Goal: Task Accomplishment & Management: Manage account settings

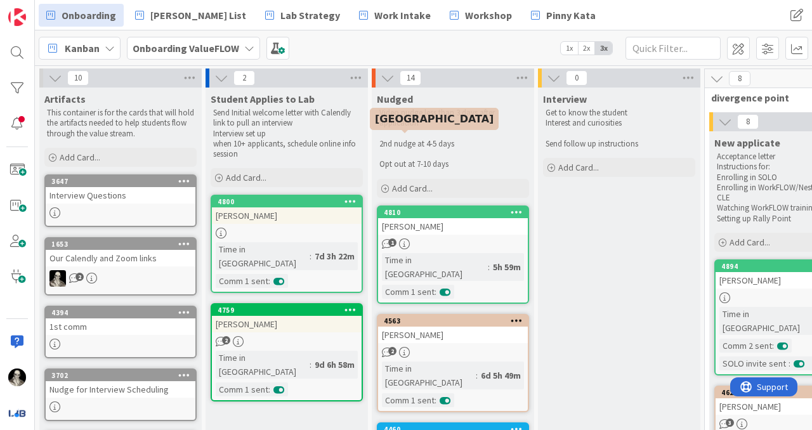
scroll to position [53, 892]
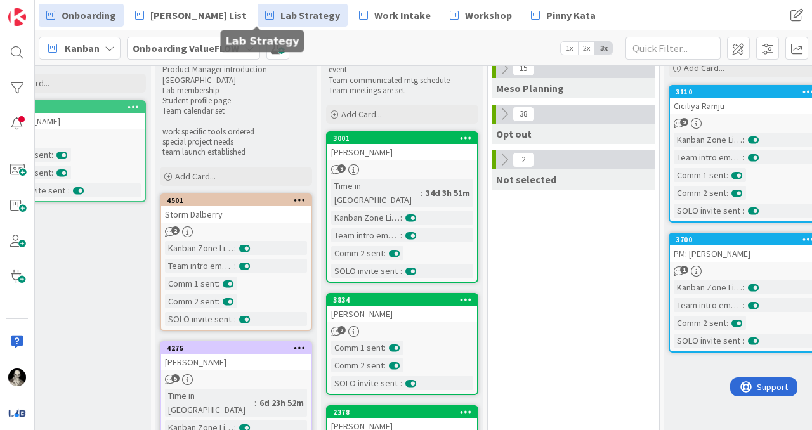
click at [281, 15] on span "Lab Strategy" at bounding box center [311, 15] width 60 height 15
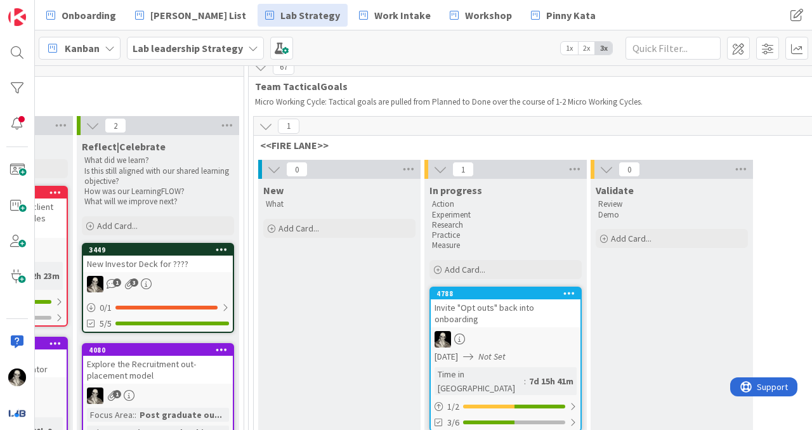
scroll to position [77, 1737]
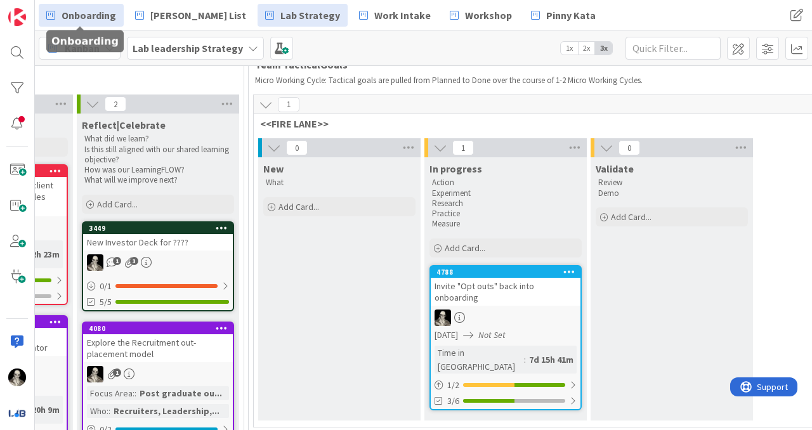
click at [99, 15] on span "Onboarding" at bounding box center [89, 15] width 55 height 15
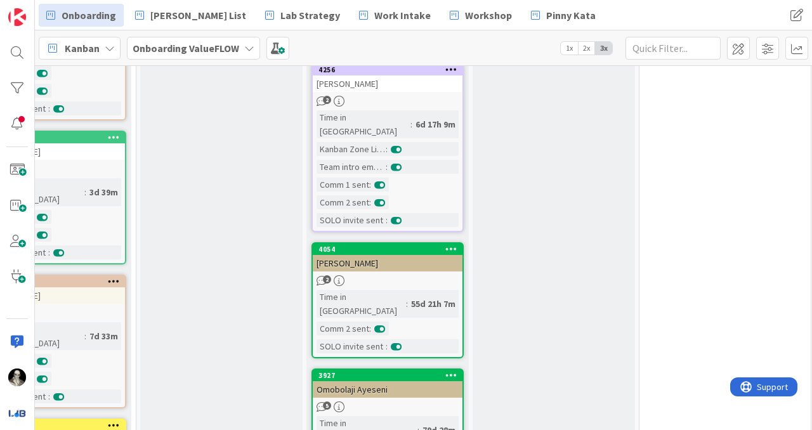
scroll to position [545, 741]
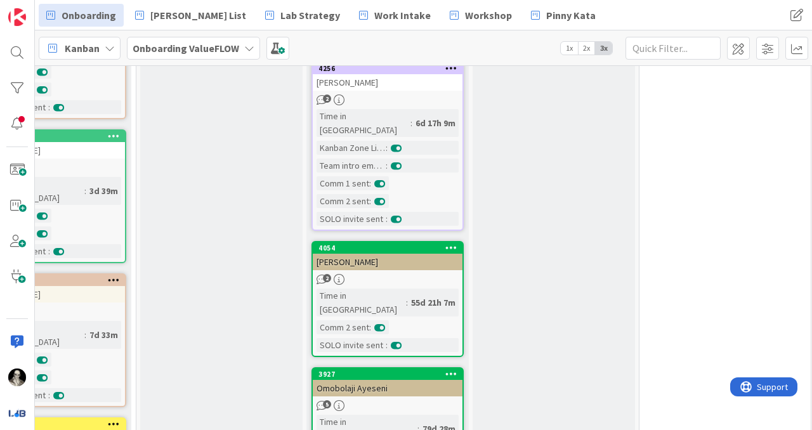
click at [412, 254] on div "[PERSON_NAME]" at bounding box center [388, 262] width 150 height 17
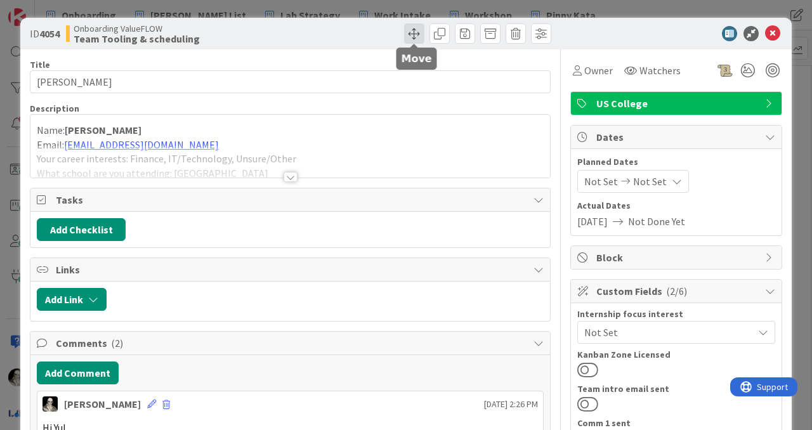
click at [418, 31] on span at bounding box center [414, 33] width 20 height 20
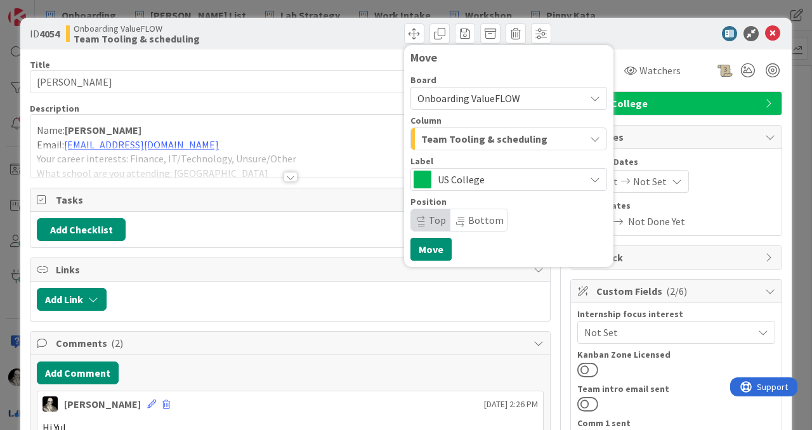
click at [462, 138] on span "Team Tooling & scheduling" at bounding box center [484, 139] width 126 height 17
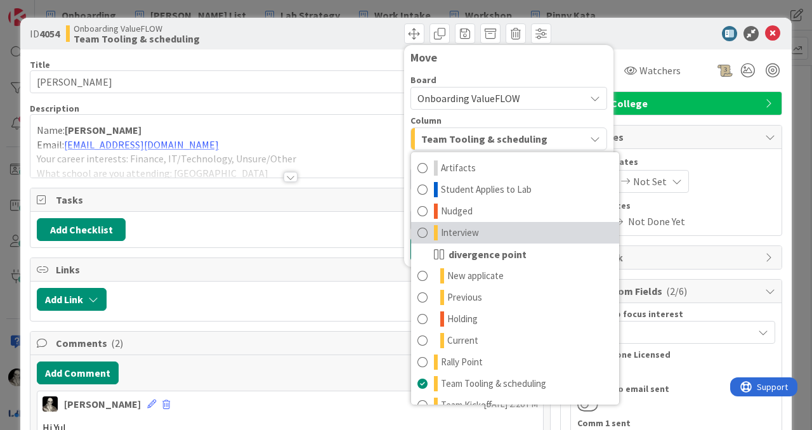
scroll to position [124, 0]
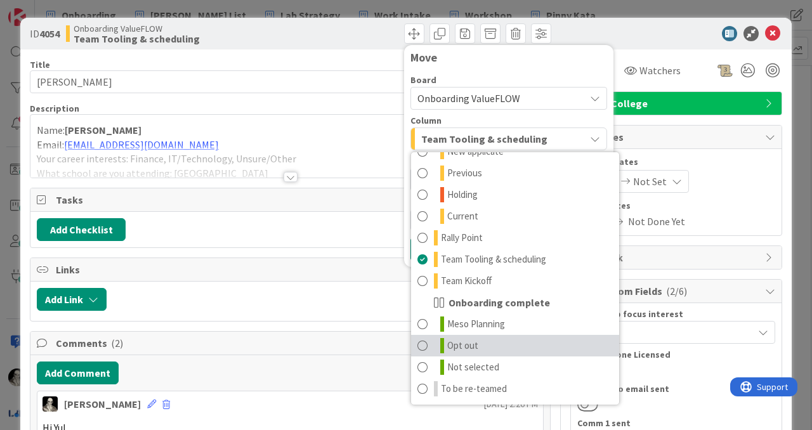
click at [458, 347] on span "Opt out" at bounding box center [462, 345] width 31 height 15
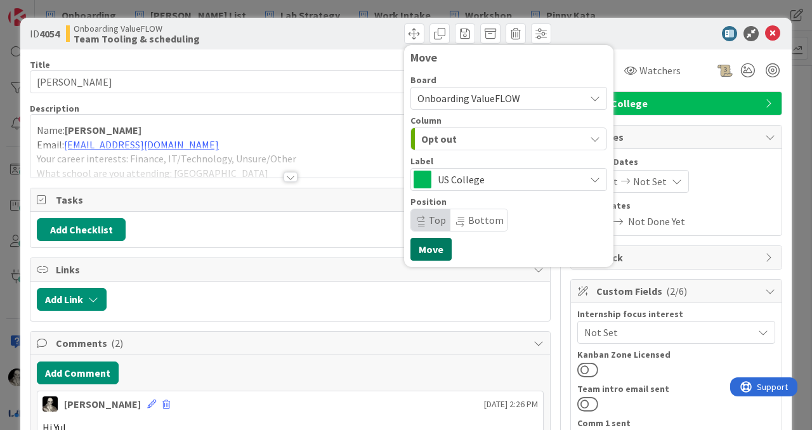
click at [430, 248] on button "Move" at bounding box center [431, 249] width 41 height 23
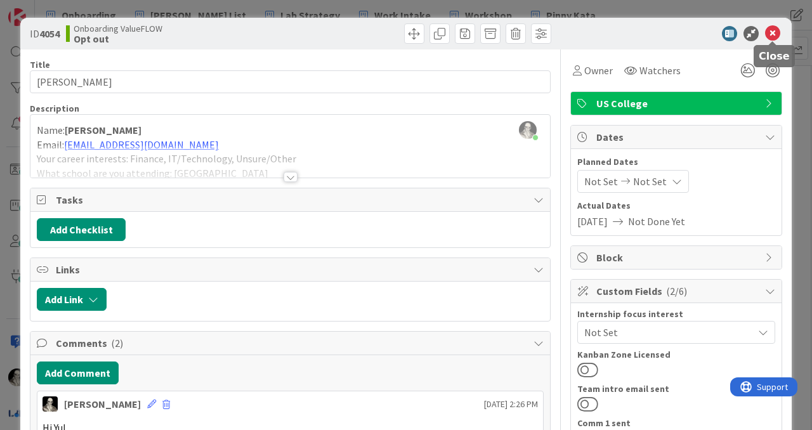
click at [775, 34] on icon at bounding box center [772, 33] width 15 height 15
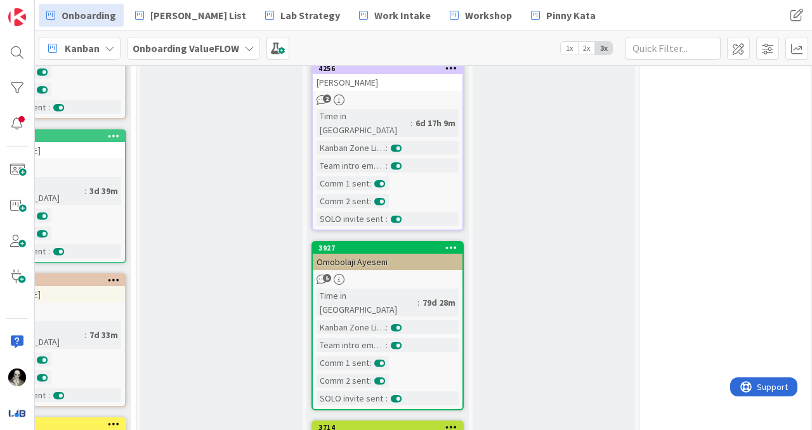
click at [413, 254] on div "Omobolaji Ayeseni" at bounding box center [388, 262] width 150 height 17
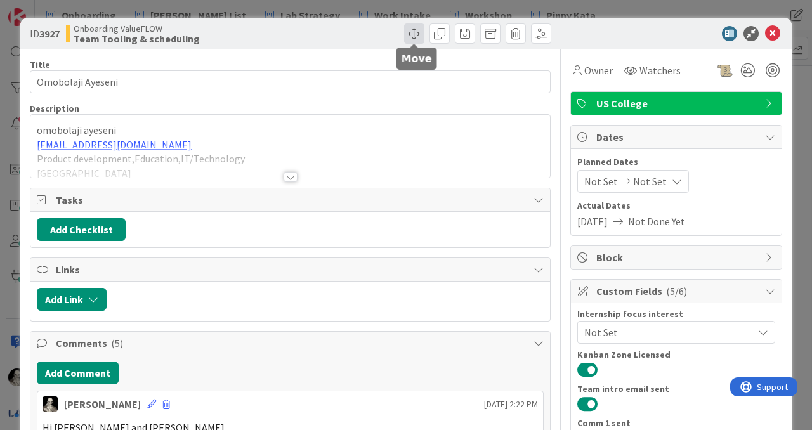
click at [406, 34] on span at bounding box center [414, 33] width 20 height 20
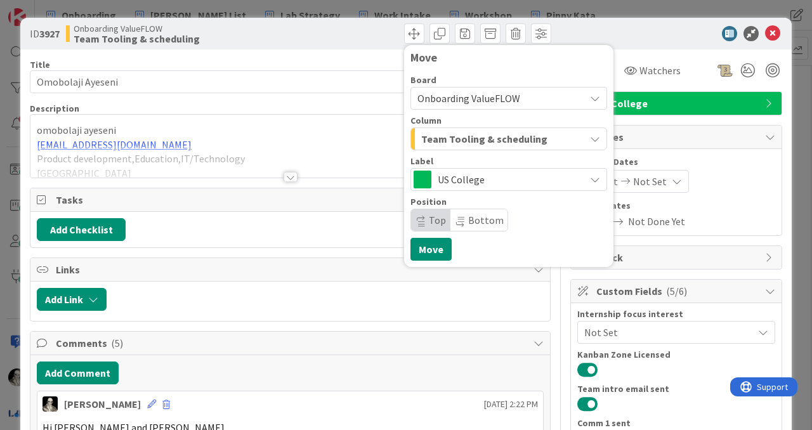
click at [461, 131] on span "Team Tooling & scheduling" at bounding box center [484, 139] width 126 height 17
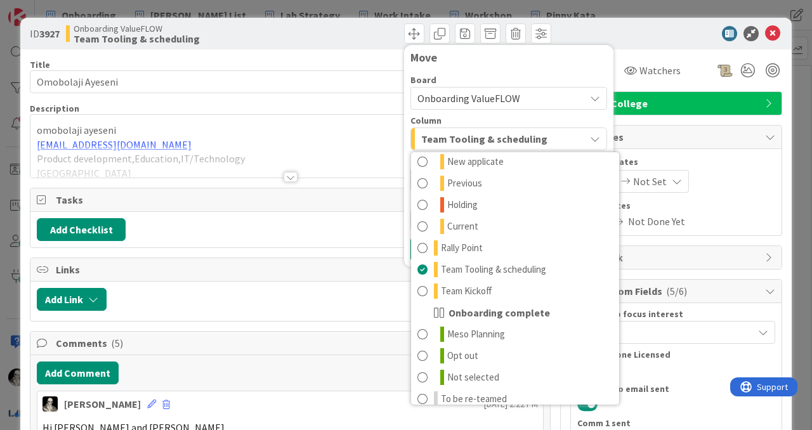
scroll to position [124, 0]
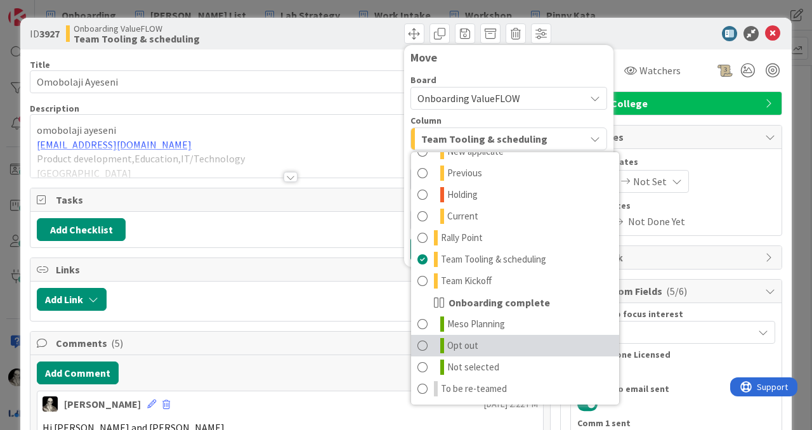
click at [423, 345] on span at bounding box center [423, 345] width 10 height 15
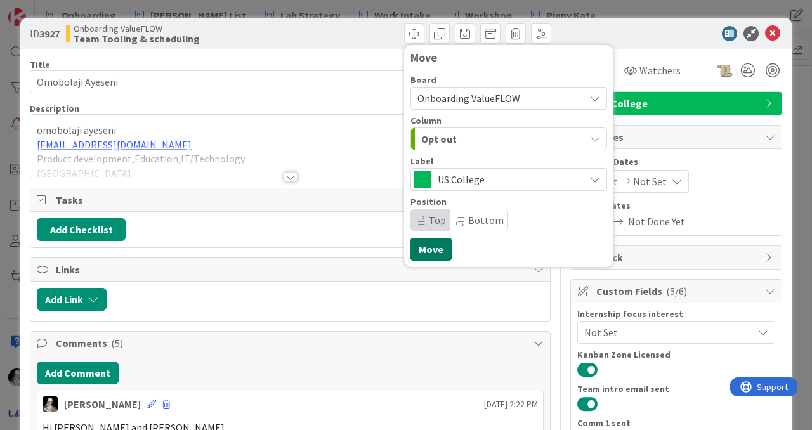
click at [425, 245] on button "Move" at bounding box center [431, 249] width 41 height 23
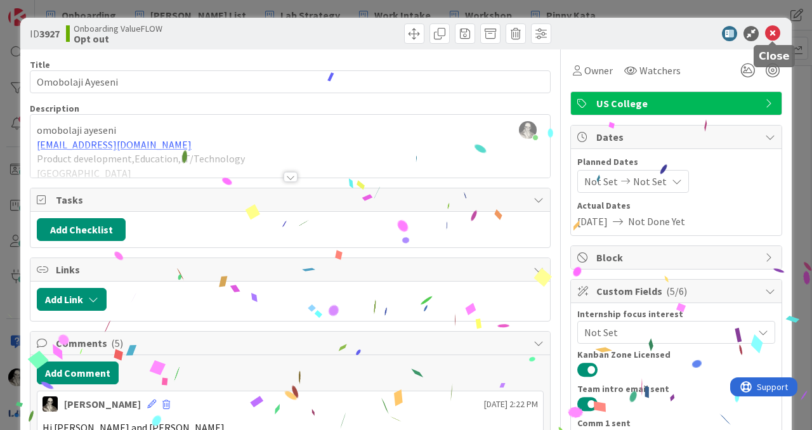
click at [772, 29] on icon at bounding box center [772, 33] width 15 height 15
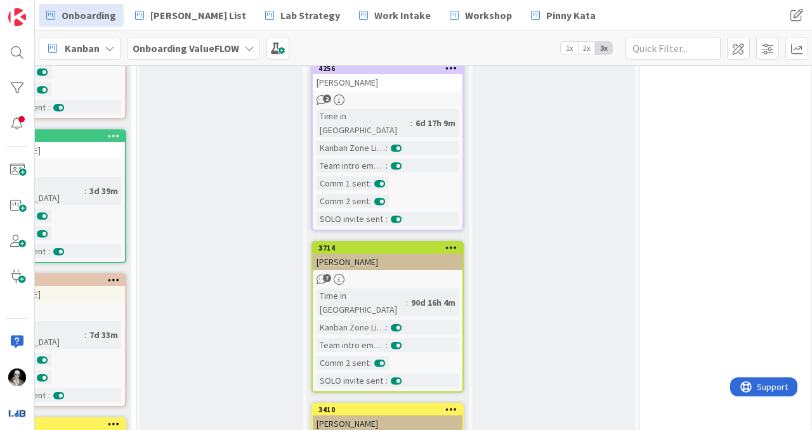
click at [393, 254] on div "[PERSON_NAME]" at bounding box center [388, 262] width 150 height 17
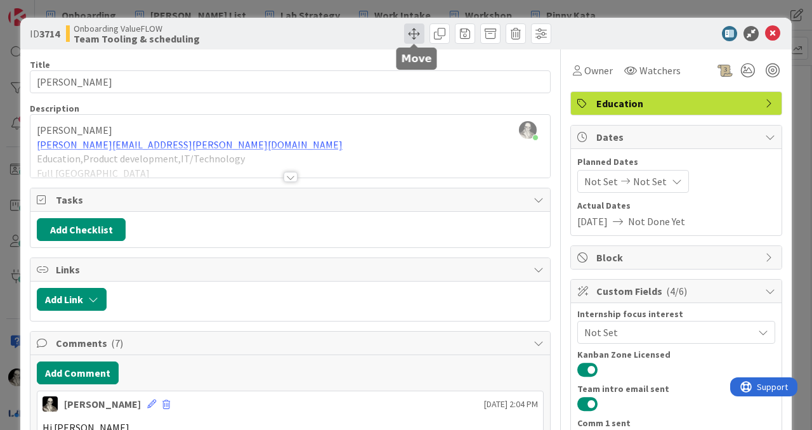
click at [413, 30] on span at bounding box center [414, 33] width 20 height 20
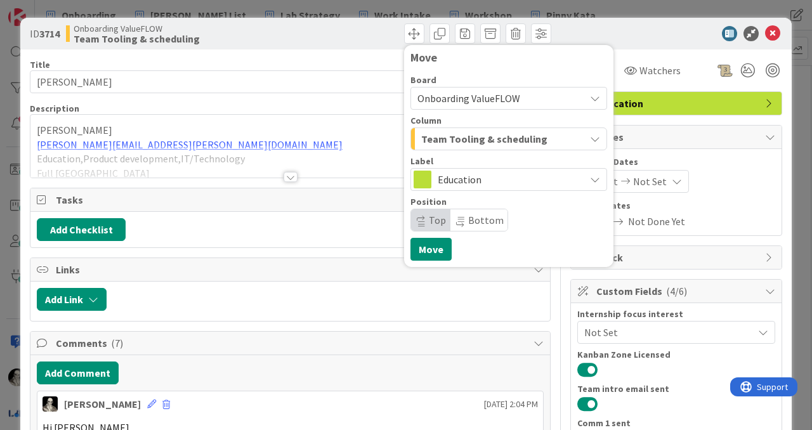
click at [439, 125] on span "Column" at bounding box center [426, 120] width 31 height 9
click at [440, 133] on span "Team Tooling & scheduling" at bounding box center [484, 139] width 126 height 17
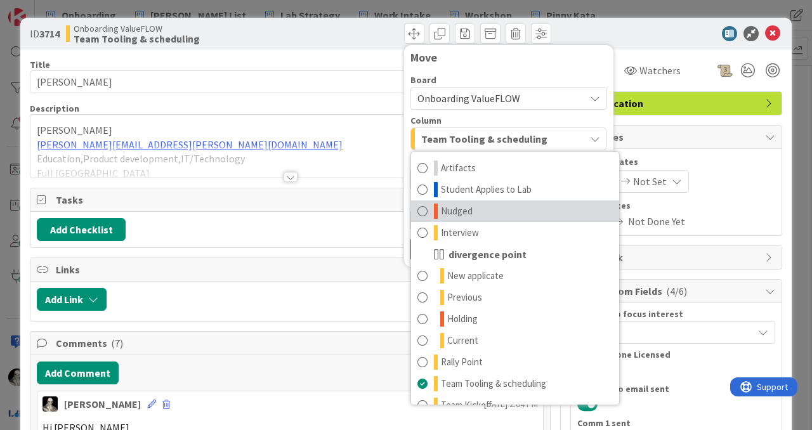
scroll to position [124, 0]
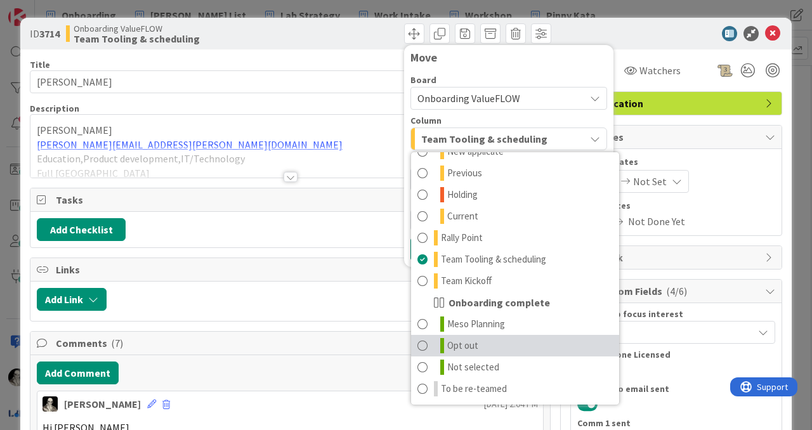
click at [427, 341] on span at bounding box center [423, 345] width 10 height 15
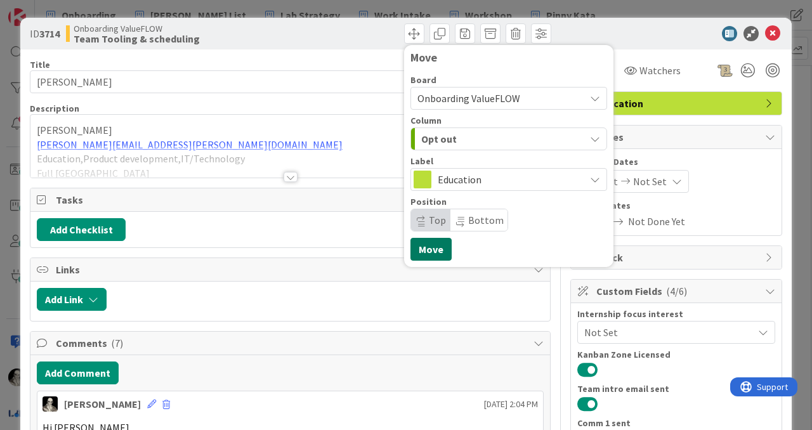
click at [429, 246] on button "Move" at bounding box center [431, 249] width 41 height 23
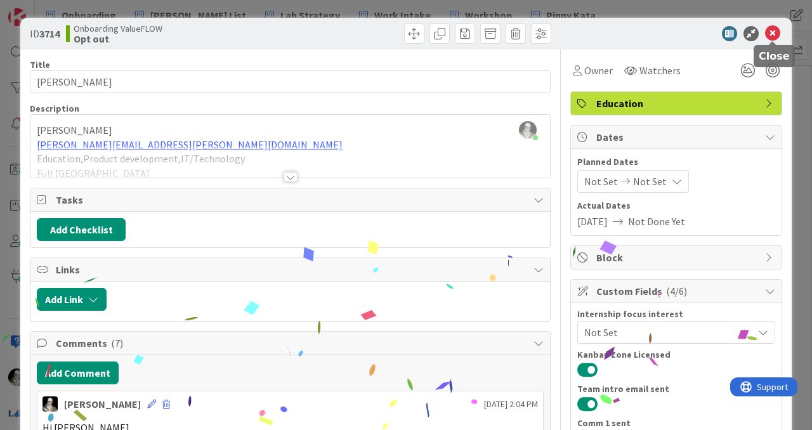
click at [772, 31] on icon at bounding box center [772, 33] width 15 height 15
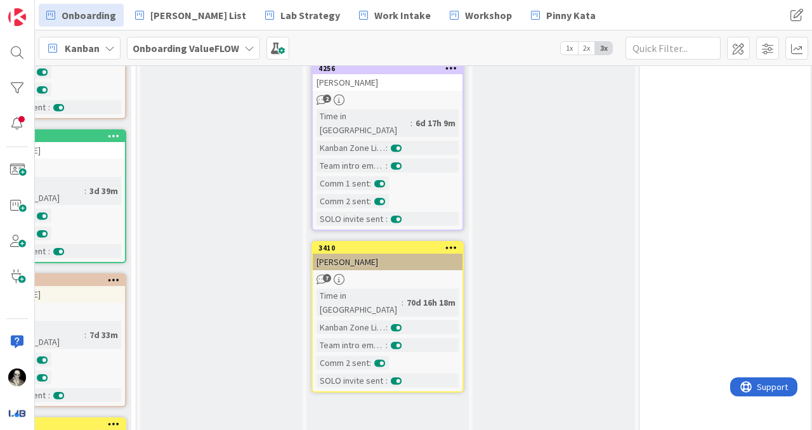
click at [413, 254] on div "[PERSON_NAME]" at bounding box center [388, 262] width 150 height 17
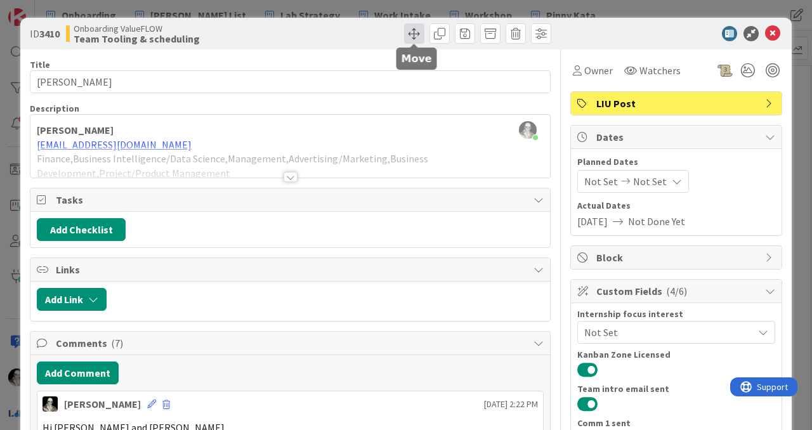
click at [412, 34] on span at bounding box center [414, 33] width 20 height 20
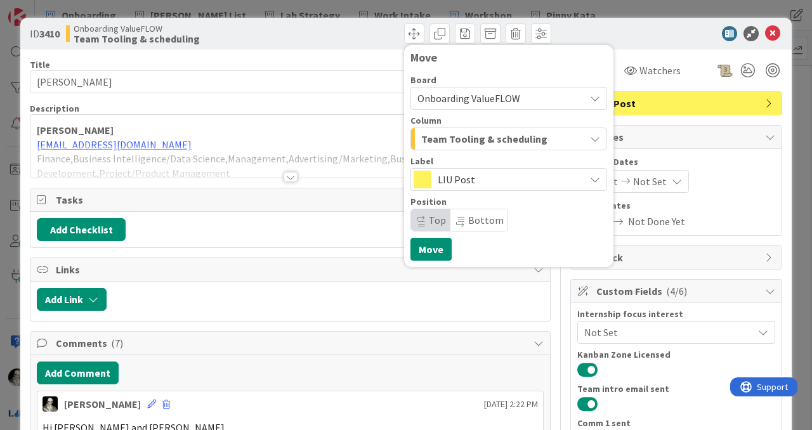
click at [434, 135] on span "Team Tooling & scheduling" at bounding box center [484, 139] width 126 height 17
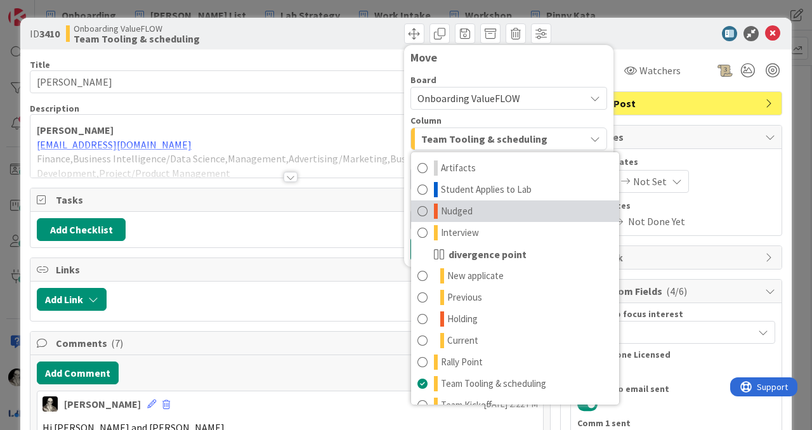
scroll to position [124, 0]
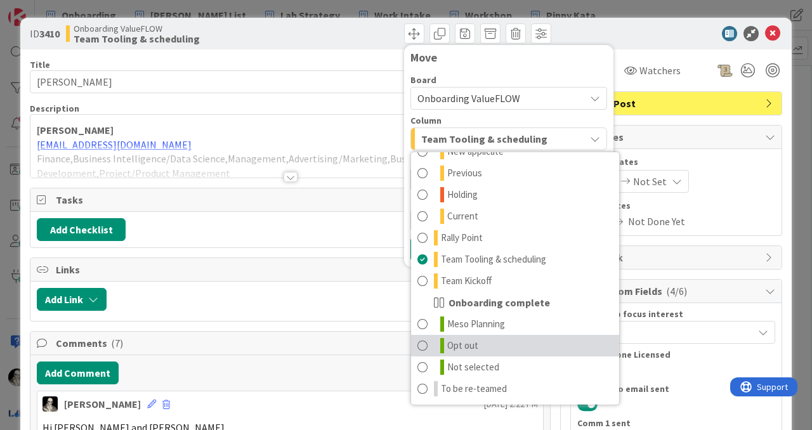
click at [422, 343] on span at bounding box center [423, 345] width 10 height 15
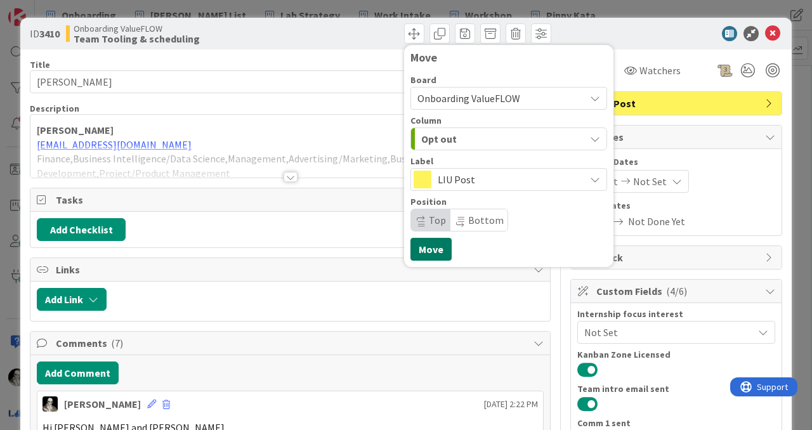
click at [432, 247] on button "Move" at bounding box center [431, 249] width 41 height 23
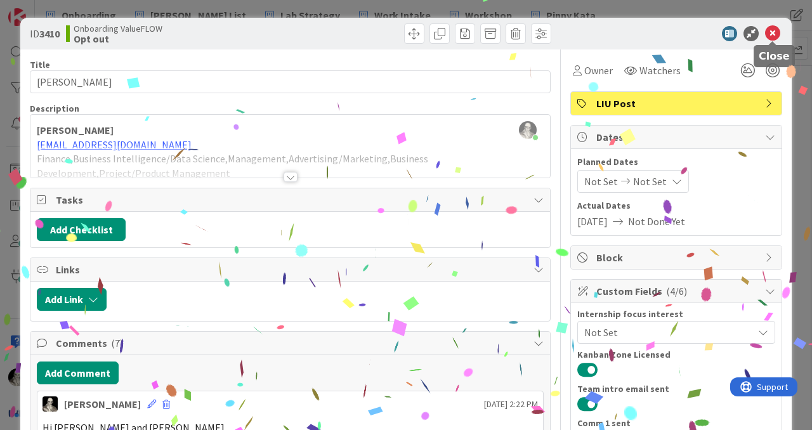
click at [774, 29] on icon at bounding box center [772, 33] width 15 height 15
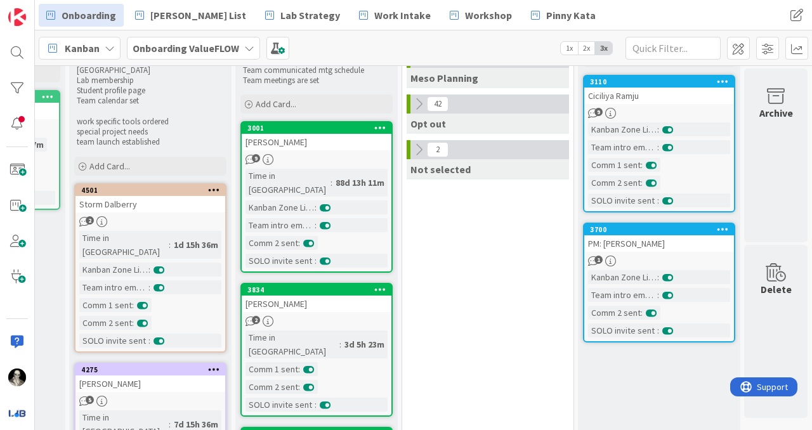
scroll to position [73, 978]
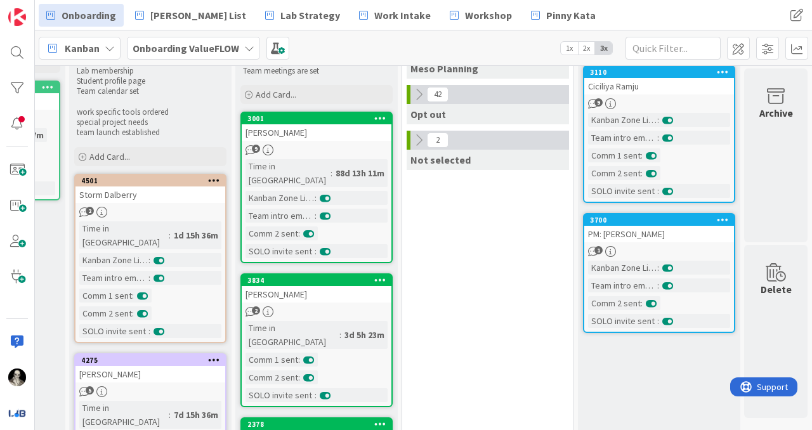
click at [679, 235] on div "PM: [PERSON_NAME]" at bounding box center [660, 234] width 150 height 17
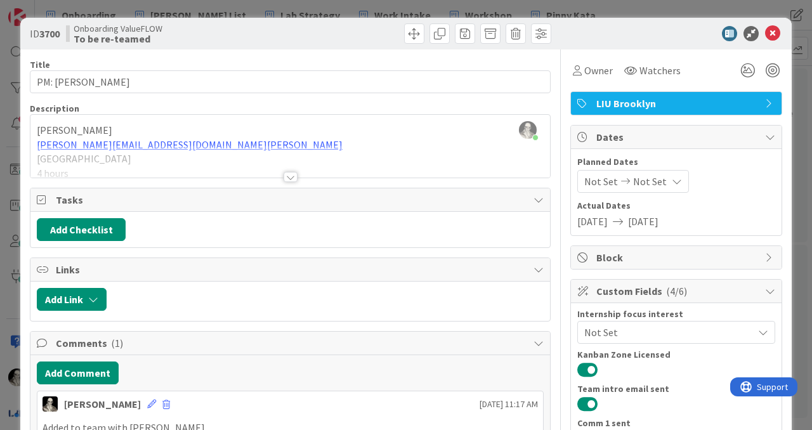
click at [170, 151] on div at bounding box center [290, 161] width 520 height 32
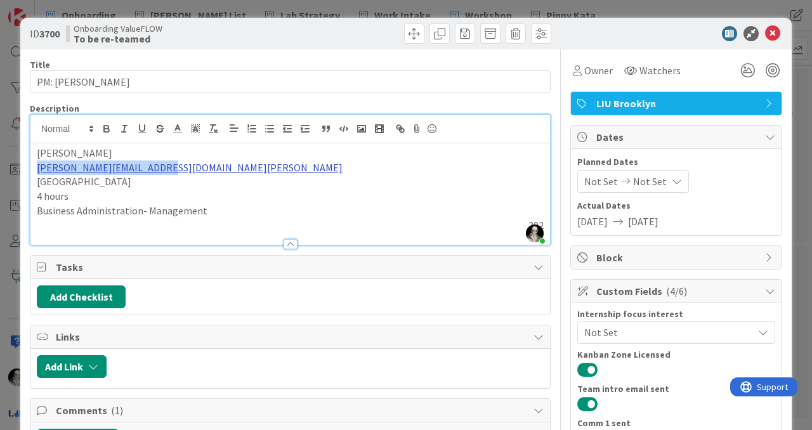
drag, startPoint x: 158, startPoint y: 168, endPoint x: 37, endPoint y: 169, distance: 121.2
click at [37, 169] on p "[PERSON_NAME][EMAIL_ADDRESS][DOMAIN_NAME][PERSON_NAME]" at bounding box center [290, 168] width 507 height 15
copy link "[PERSON_NAME][EMAIL_ADDRESS][DOMAIN_NAME][PERSON_NAME]"
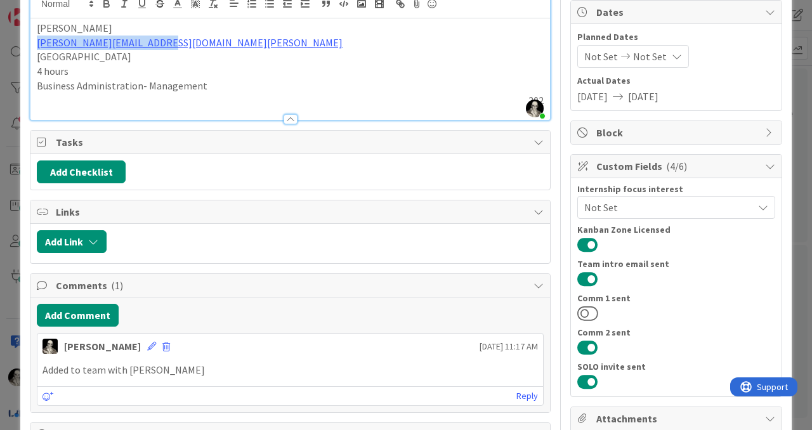
scroll to position [161, 0]
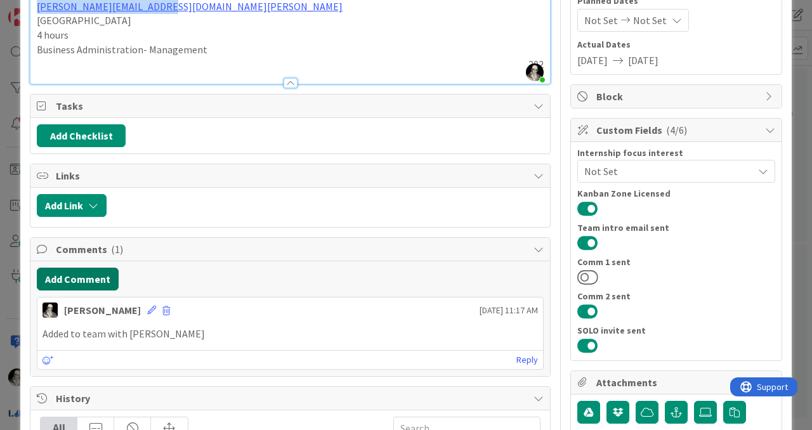
click at [105, 277] on button "Add Comment" at bounding box center [78, 279] width 82 height 23
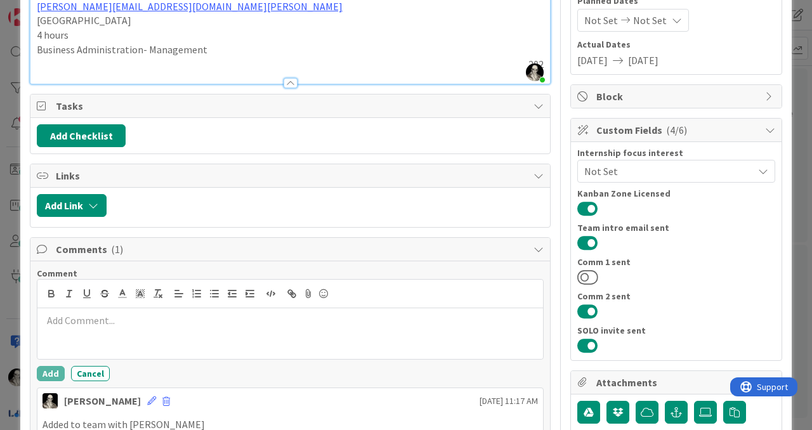
click at [119, 323] on p at bounding box center [291, 321] width 496 height 15
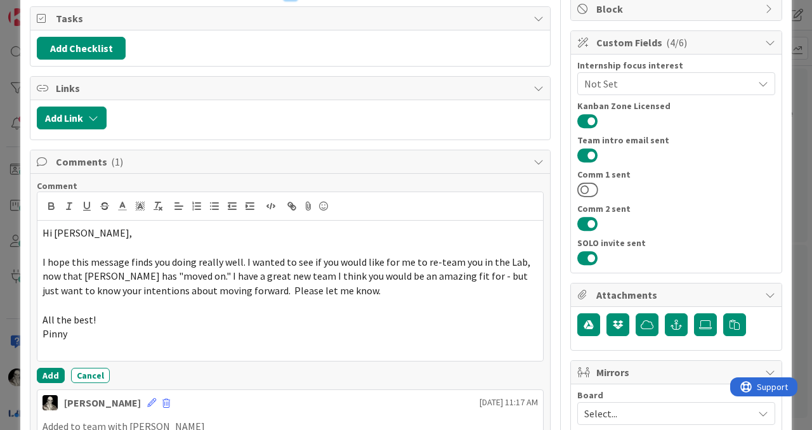
scroll to position [270, 0]
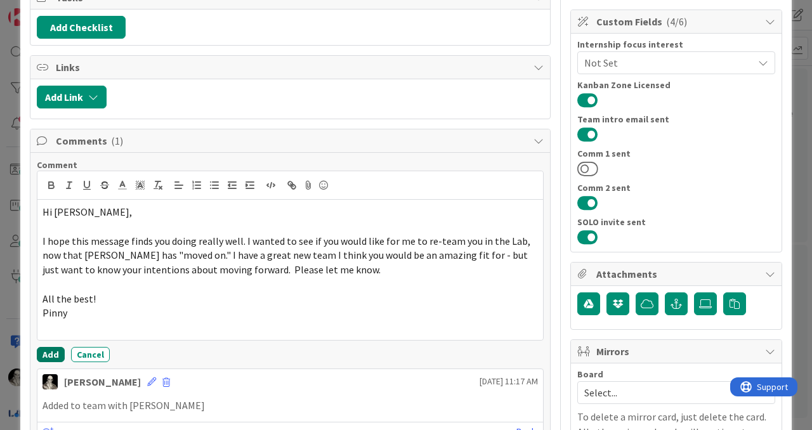
click at [46, 350] on button "Add" at bounding box center [51, 354] width 28 height 15
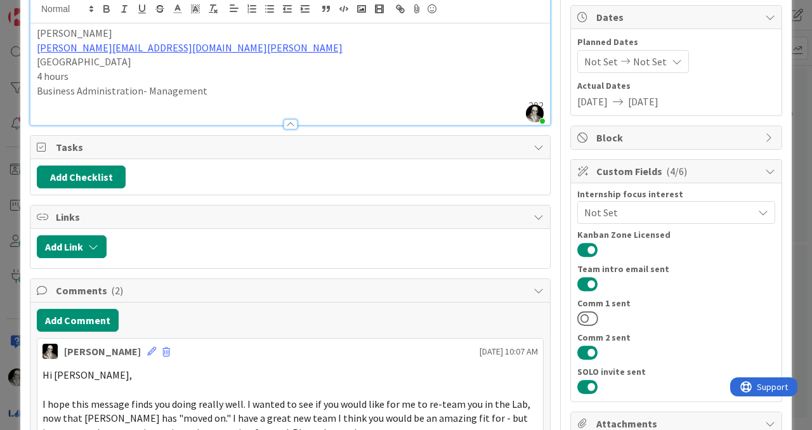
scroll to position [0, 0]
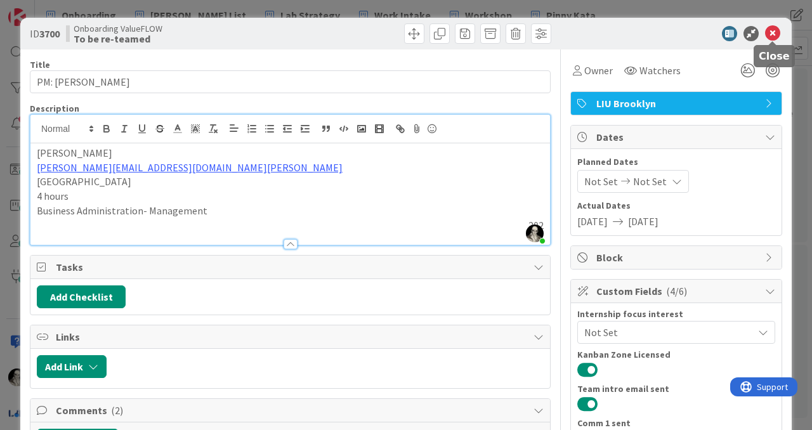
click at [774, 22] on div "ID 3700 Onboarding ValueFLOW To be re-teamed" at bounding box center [406, 34] width 772 height 32
click at [772, 30] on icon at bounding box center [772, 33] width 15 height 15
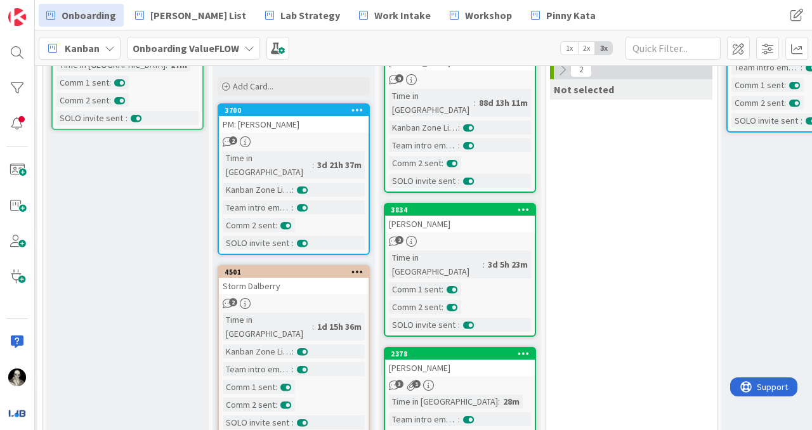
scroll to position [142, 835]
